Goal: Transaction & Acquisition: Purchase product/service

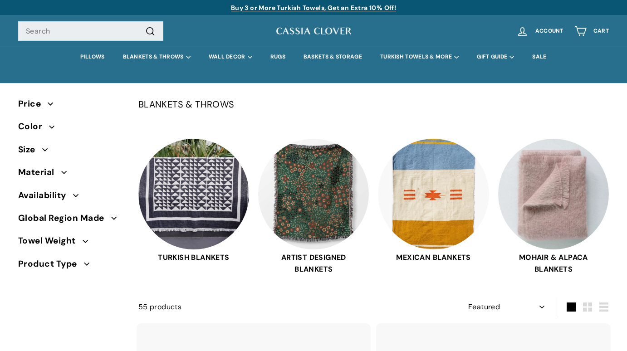
select select "manual"
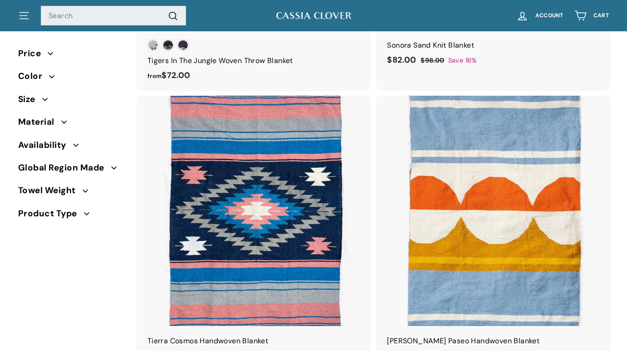
scroll to position [5796, 0]
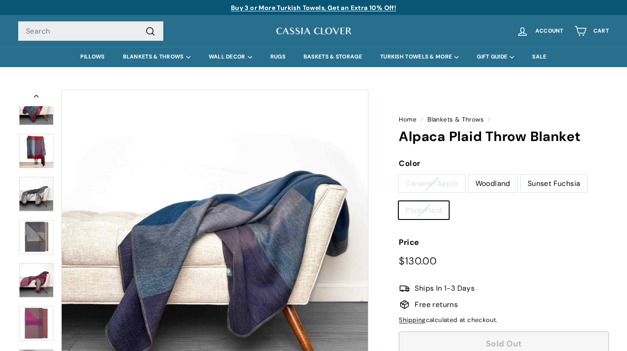
scroll to position [333, 0]
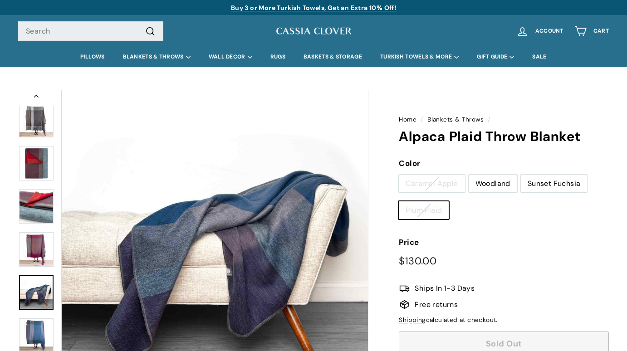
click at [512, 181] on label "Woodland" at bounding box center [493, 184] width 49 height 18
click at [469, 175] on input "Woodland" at bounding box center [468, 174] width 0 height 0
radio input "true"
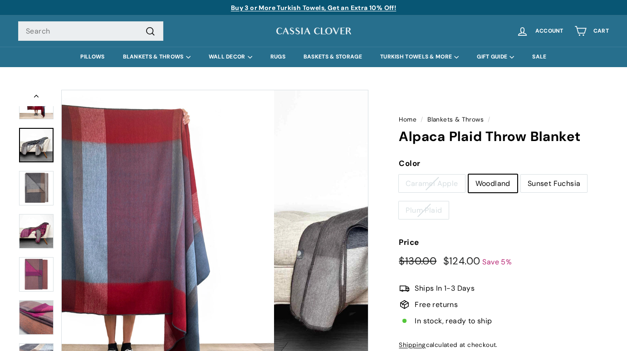
scroll to position [42, 0]
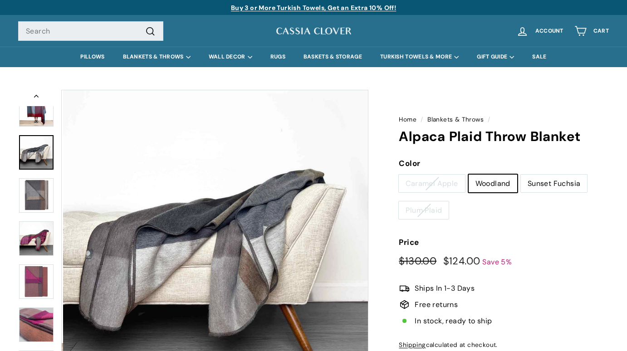
click at [438, 208] on label "Plum Plaid" at bounding box center [424, 210] width 50 height 18
click at [399, 201] on input "Plum Plaid" at bounding box center [398, 201] width 0 height 0
radio input "true"
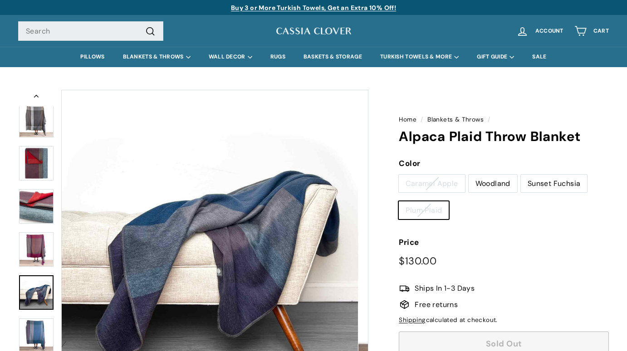
click at [556, 181] on label "Sunset Fuchsia" at bounding box center [554, 184] width 67 height 18
click at [521, 175] on input "Sunset Fuchsia" at bounding box center [520, 174] width 0 height 0
radio input "true"
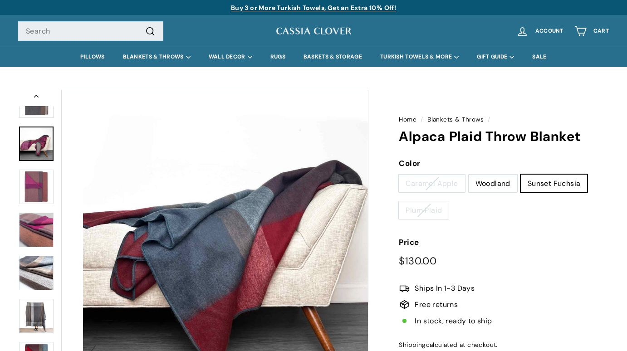
scroll to position [128, 0]
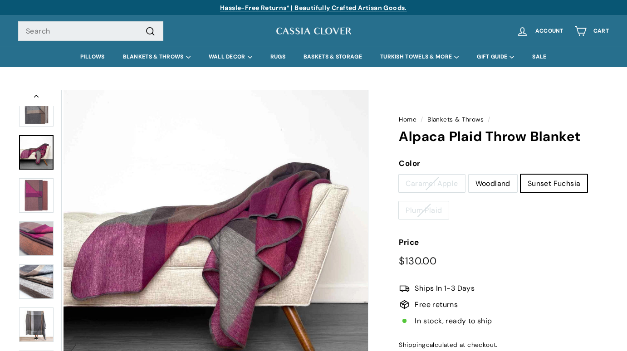
click at [443, 185] on label "Caramel Apple" at bounding box center [432, 184] width 66 height 18
click at [399, 175] on input "Caramel Apple" at bounding box center [398, 174] width 0 height 0
radio input "true"
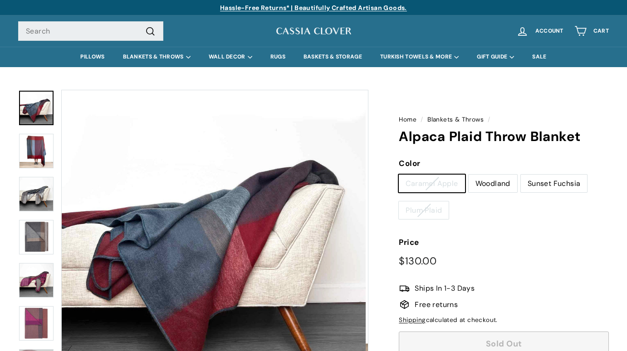
click at [474, 182] on label "Woodland" at bounding box center [493, 184] width 49 height 18
click at [469, 175] on input "Woodland" at bounding box center [468, 174] width 0 height 0
radio input "true"
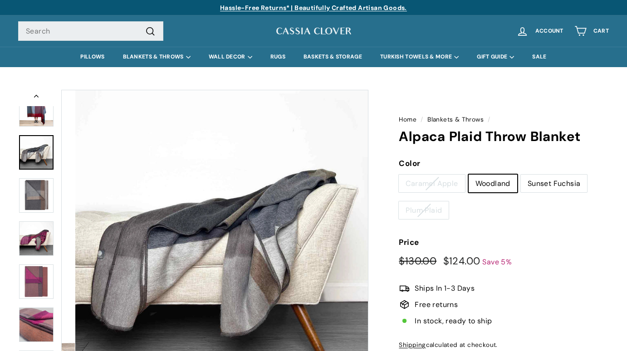
click at [412, 216] on label "Plum Plaid" at bounding box center [424, 210] width 50 height 18
click at [399, 201] on input "Plum Plaid" at bounding box center [398, 201] width 0 height 0
radio input "true"
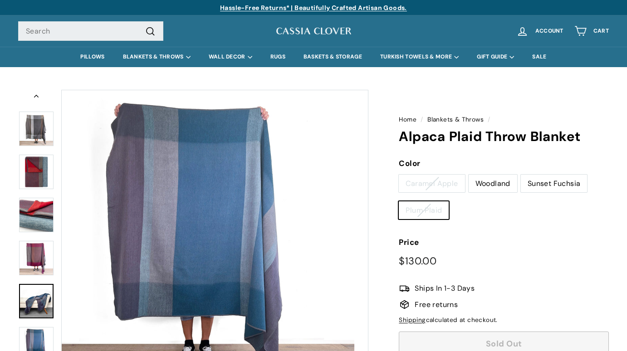
scroll to position [333, 0]
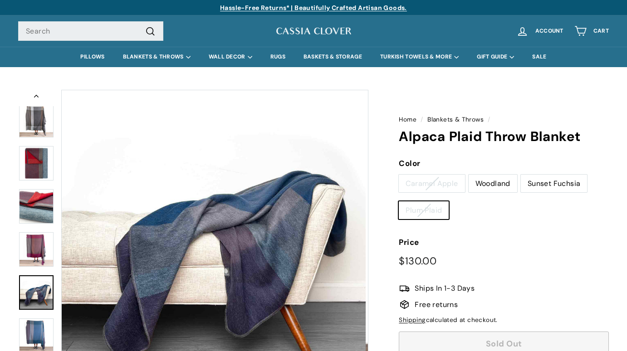
click at [540, 184] on label "Sunset Fuchsia" at bounding box center [554, 184] width 67 height 18
click at [521, 175] on input "Sunset Fuchsia" at bounding box center [520, 174] width 0 height 0
radio input "true"
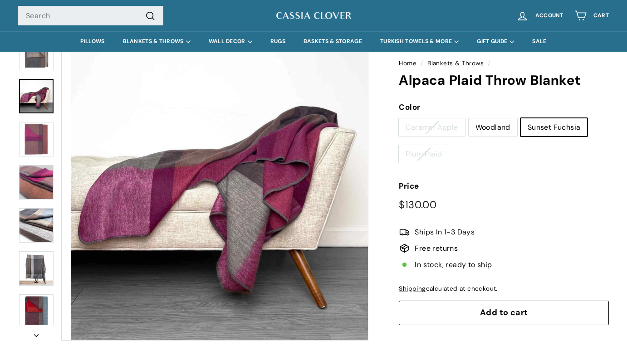
scroll to position [94, 0]
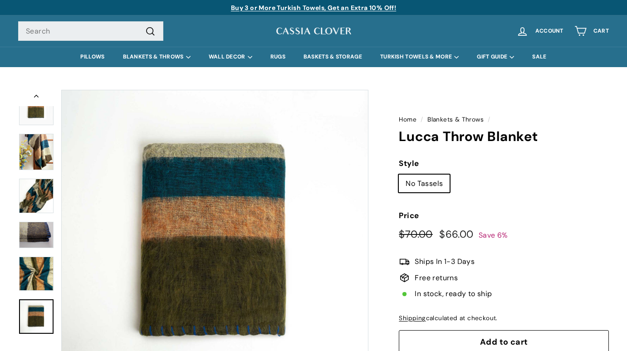
click at [42, 201] on img at bounding box center [36, 196] width 34 height 34
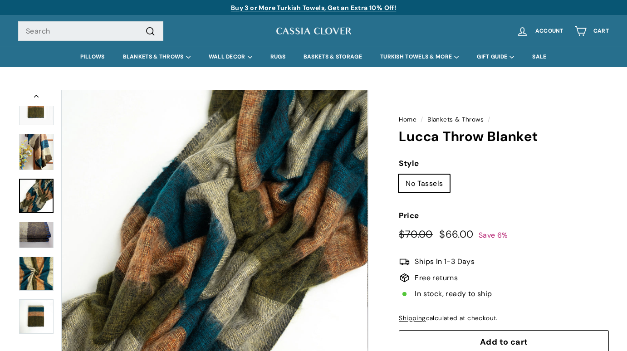
click at [32, 278] on img at bounding box center [36, 274] width 34 height 34
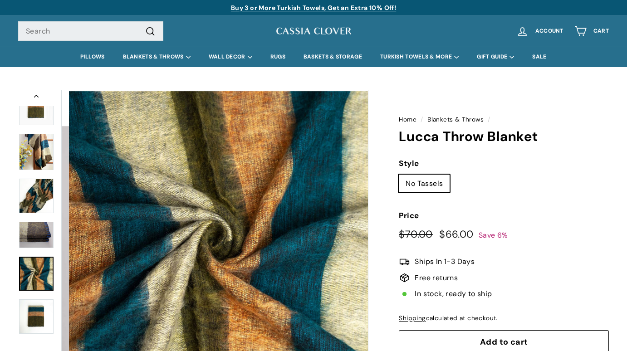
click at [36, 241] on img at bounding box center [36, 235] width 34 height 27
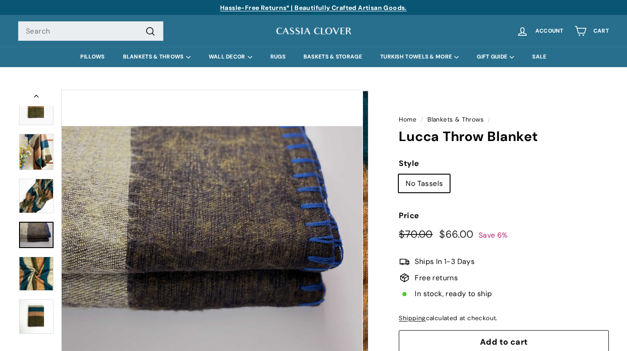
click at [34, 209] on img at bounding box center [36, 196] width 34 height 34
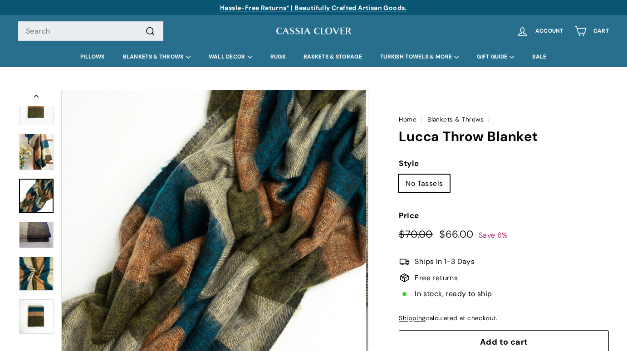
click at [37, 124] on img at bounding box center [36, 108] width 34 height 34
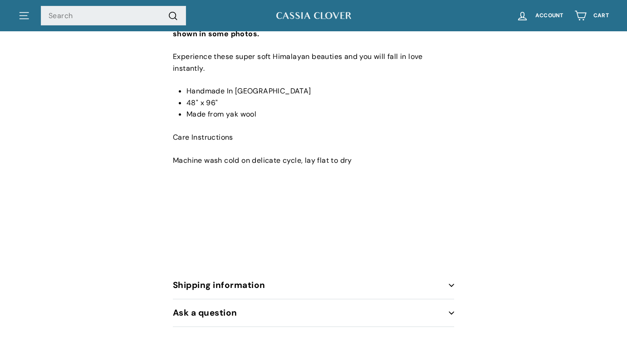
scroll to position [476, 0]
click at [254, 282] on button "Shipping information" at bounding box center [313, 285] width 281 height 28
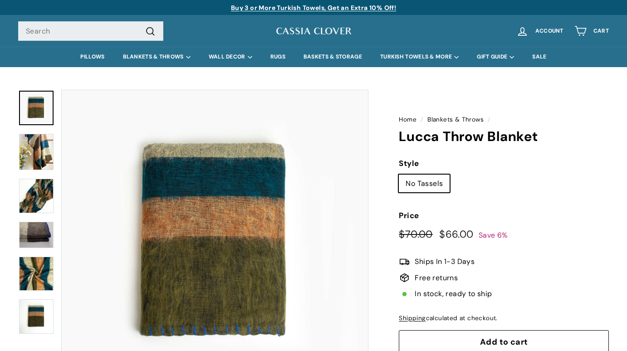
scroll to position [0, 0]
click at [46, 153] on img at bounding box center [36, 152] width 34 height 36
